Goal: Task Accomplishment & Management: Manage account settings

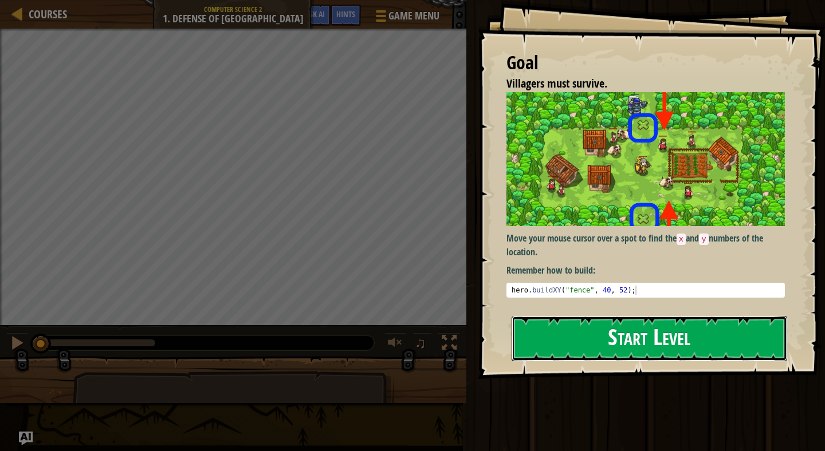
click at [628, 345] on button "Start Level" at bounding box center [650, 338] width 276 height 45
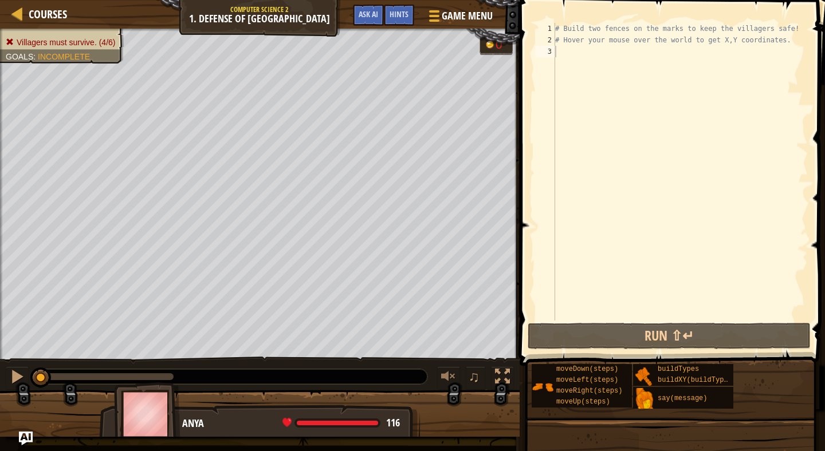
click at [631, 58] on div "# Build two fences on the marks to keep the villagers safe! # Hover your mouse …" at bounding box center [680, 183] width 255 height 321
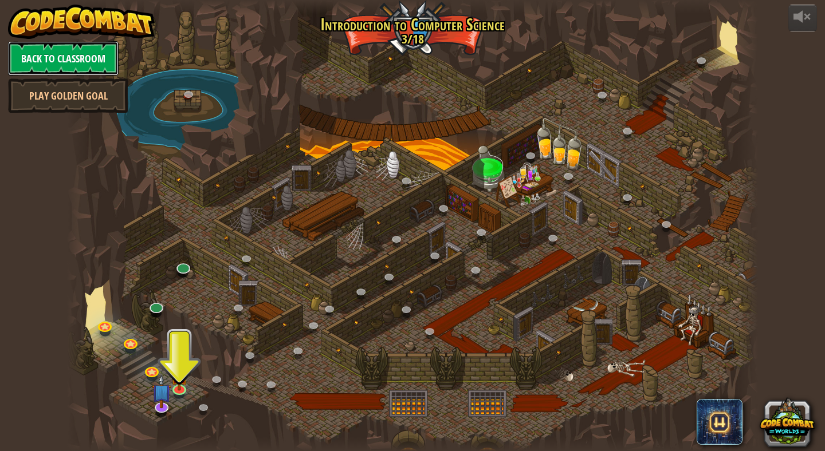
click at [50, 49] on link "Back to Classroom" at bounding box center [63, 58] width 111 height 34
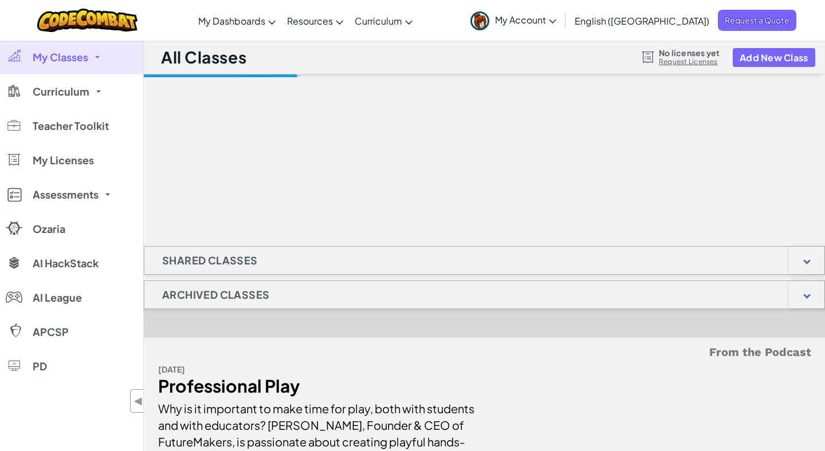
click at [556, 15] on span "My Account" at bounding box center [525, 20] width 61 height 12
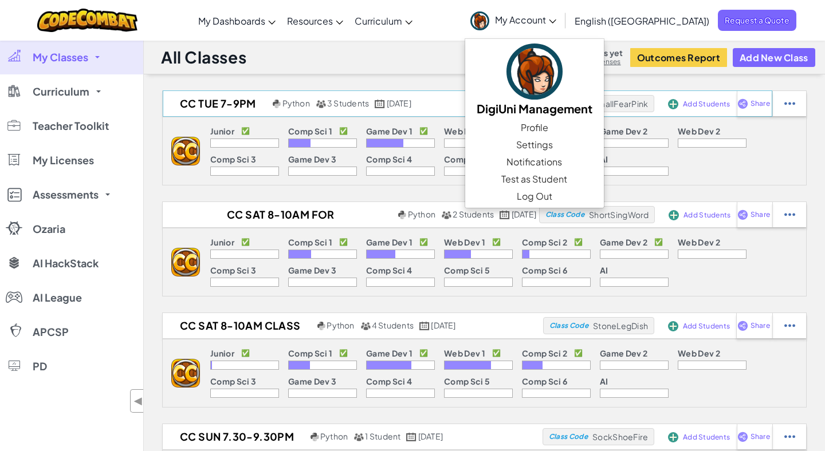
click at [231, 94] on div "CC TUE 7-9PM Python 3 Students August 12th, 2025 Class Code SmallFearPink Add S…" at bounding box center [468, 104] width 610 height 26
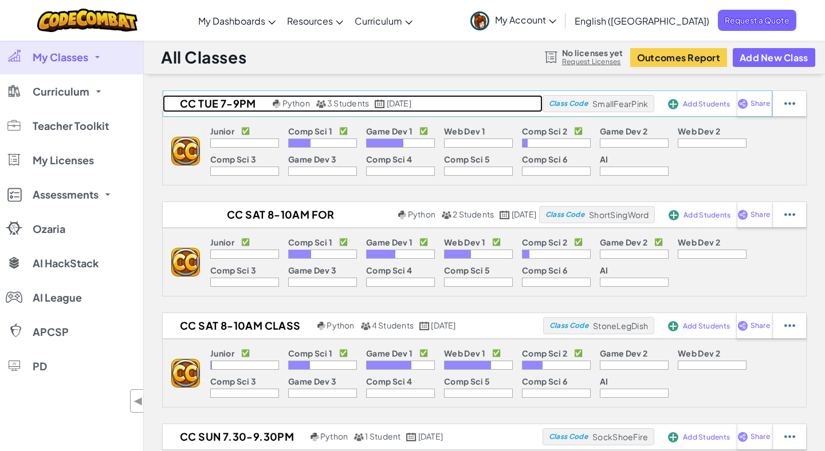
click at [233, 99] on h2 "CC TUE 7-9PM" at bounding box center [216, 103] width 107 height 17
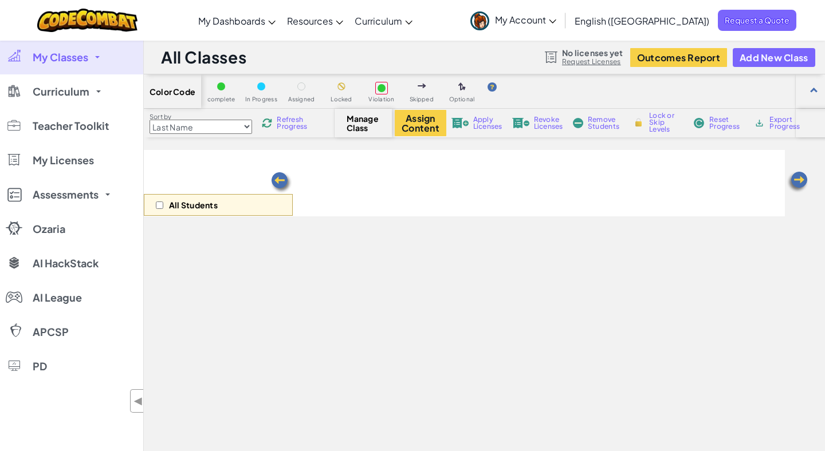
select select "5632661322961295f9428638"
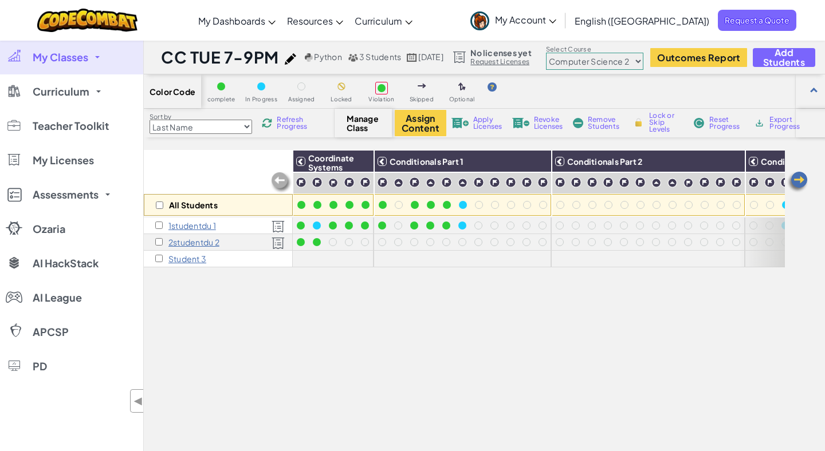
click at [313, 311] on div "All Students Coordinate Systems Conditionals Part 1 Conditionals Part 2 Conditi…" at bounding box center [464, 347] width 641 height 394
click at [157, 225] on input "checkbox" at bounding box center [158, 225] width 7 height 7
checkbox input "true"
click at [717, 123] on span "Reset Progress" at bounding box center [726, 123] width 34 height 14
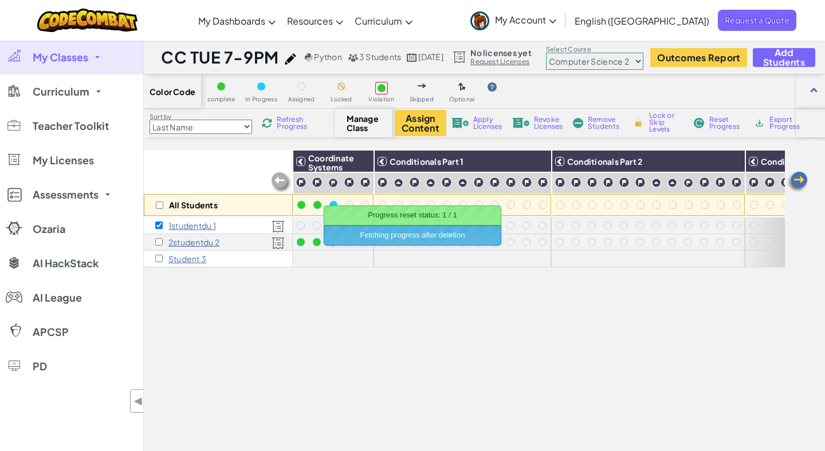
click at [444, 289] on div "All Students Coordinate Systems Conditionals Part 1 Conditionals Part 2 Conditi…" at bounding box center [464, 347] width 641 height 394
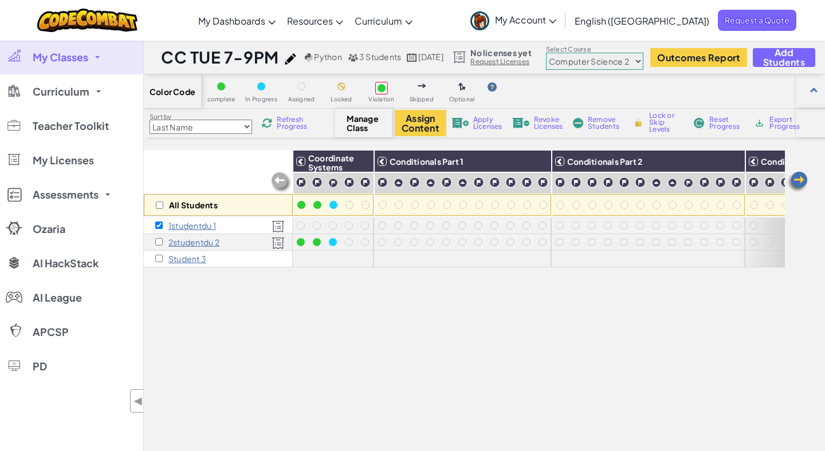
click at [556, 24] on span "My Account" at bounding box center [525, 20] width 61 height 12
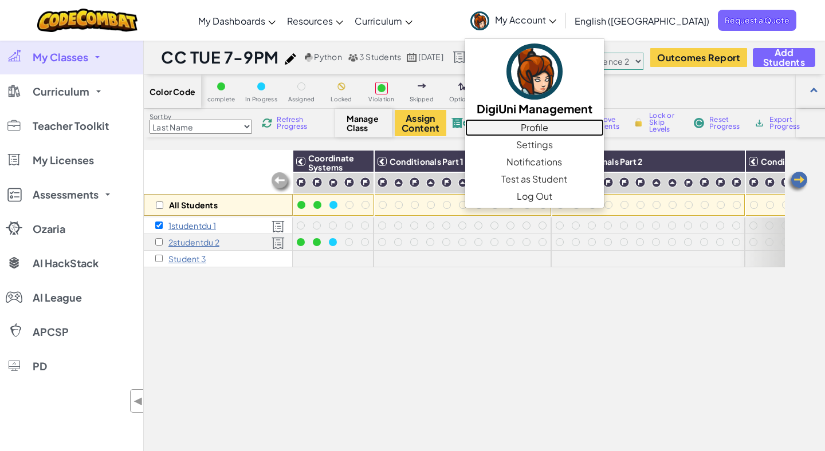
click at [604, 124] on link "Profile" at bounding box center [534, 127] width 139 height 17
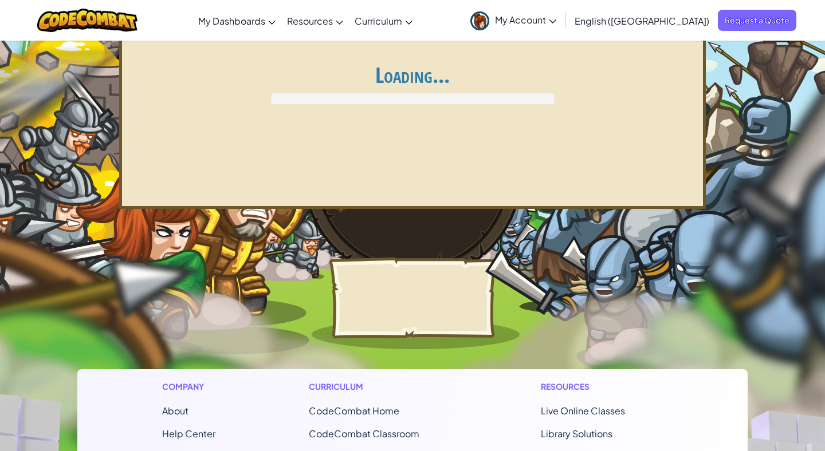
click at [562, 26] on link "My Account" at bounding box center [513, 20] width 97 height 36
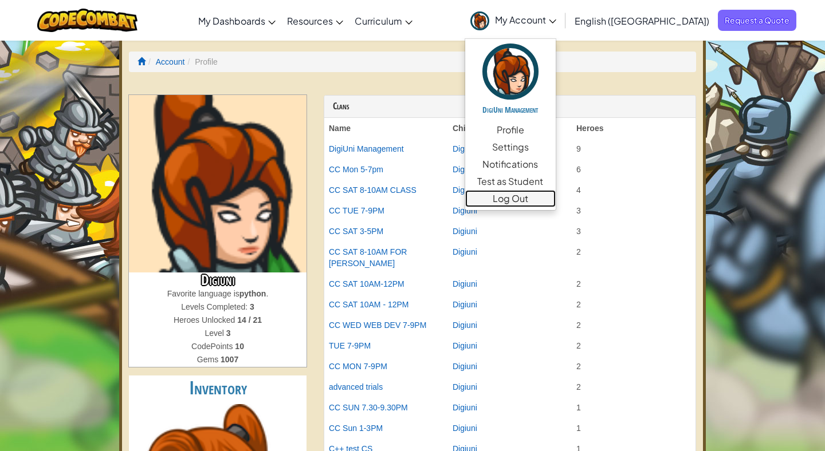
click at [556, 198] on link "Log Out" at bounding box center [510, 198] width 91 height 17
